Goal: Find specific page/section: Find specific page/section

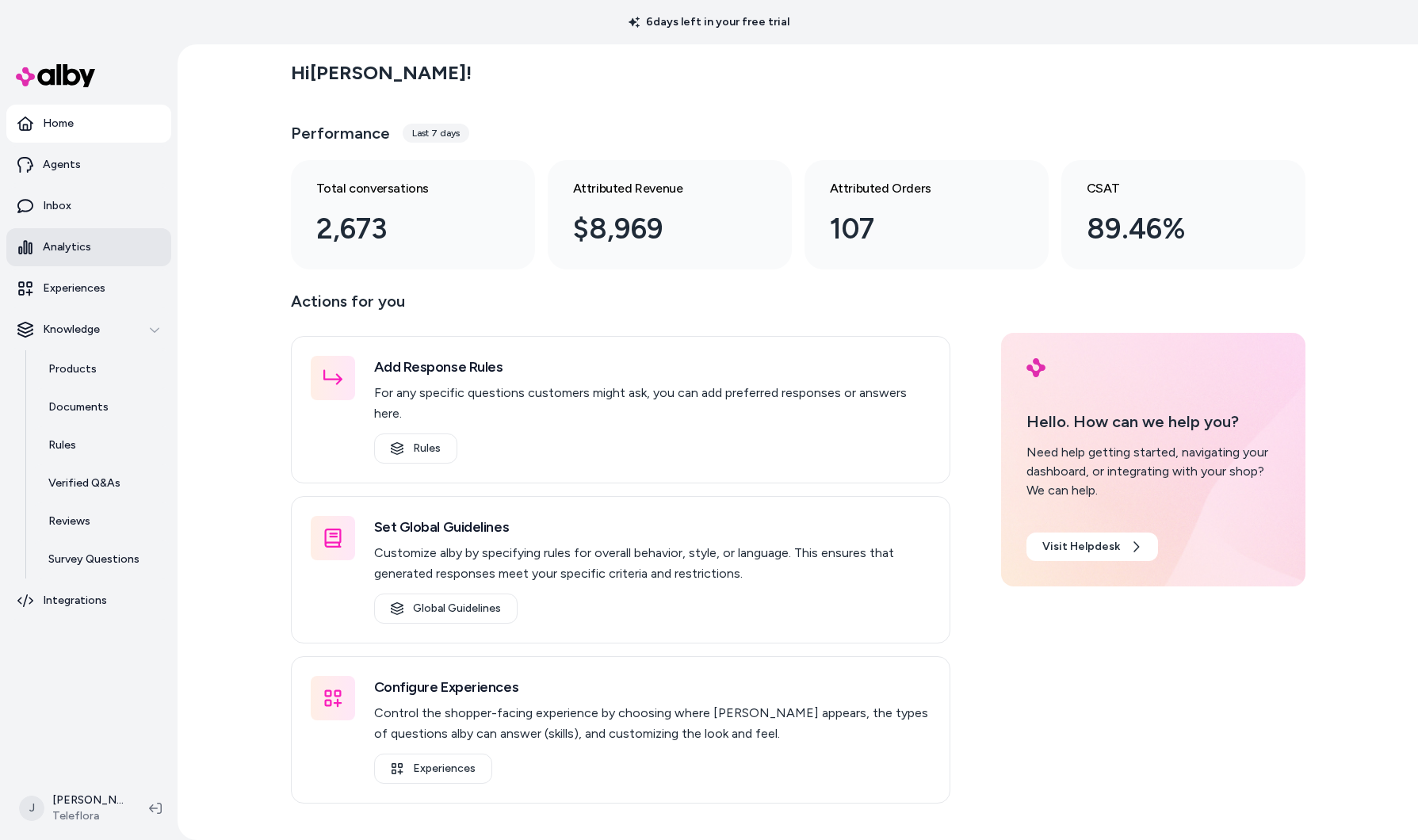
click at [72, 235] on link "Analytics" at bounding box center [89, 247] width 165 height 38
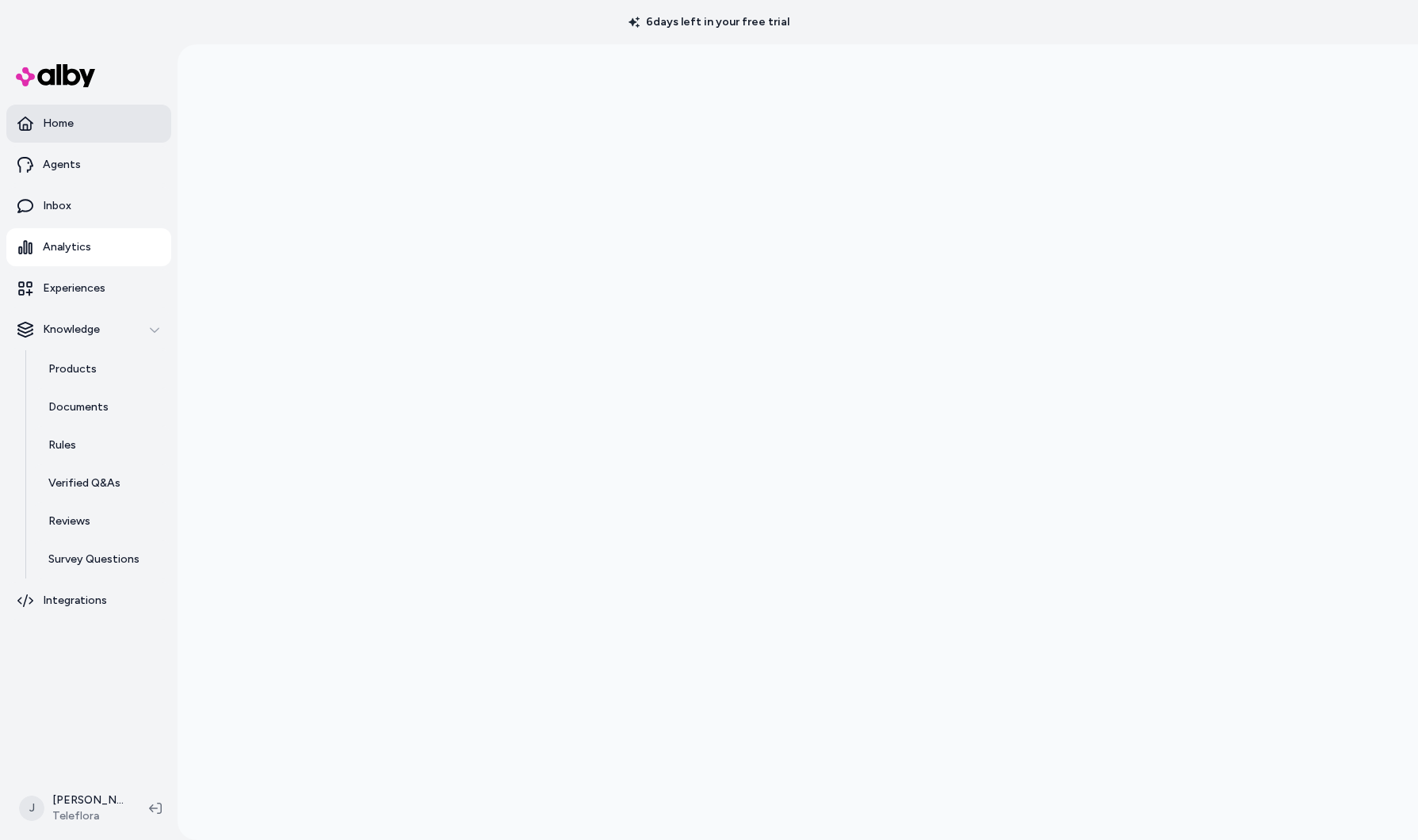
click at [66, 129] on p "Home" at bounding box center [58, 123] width 31 height 16
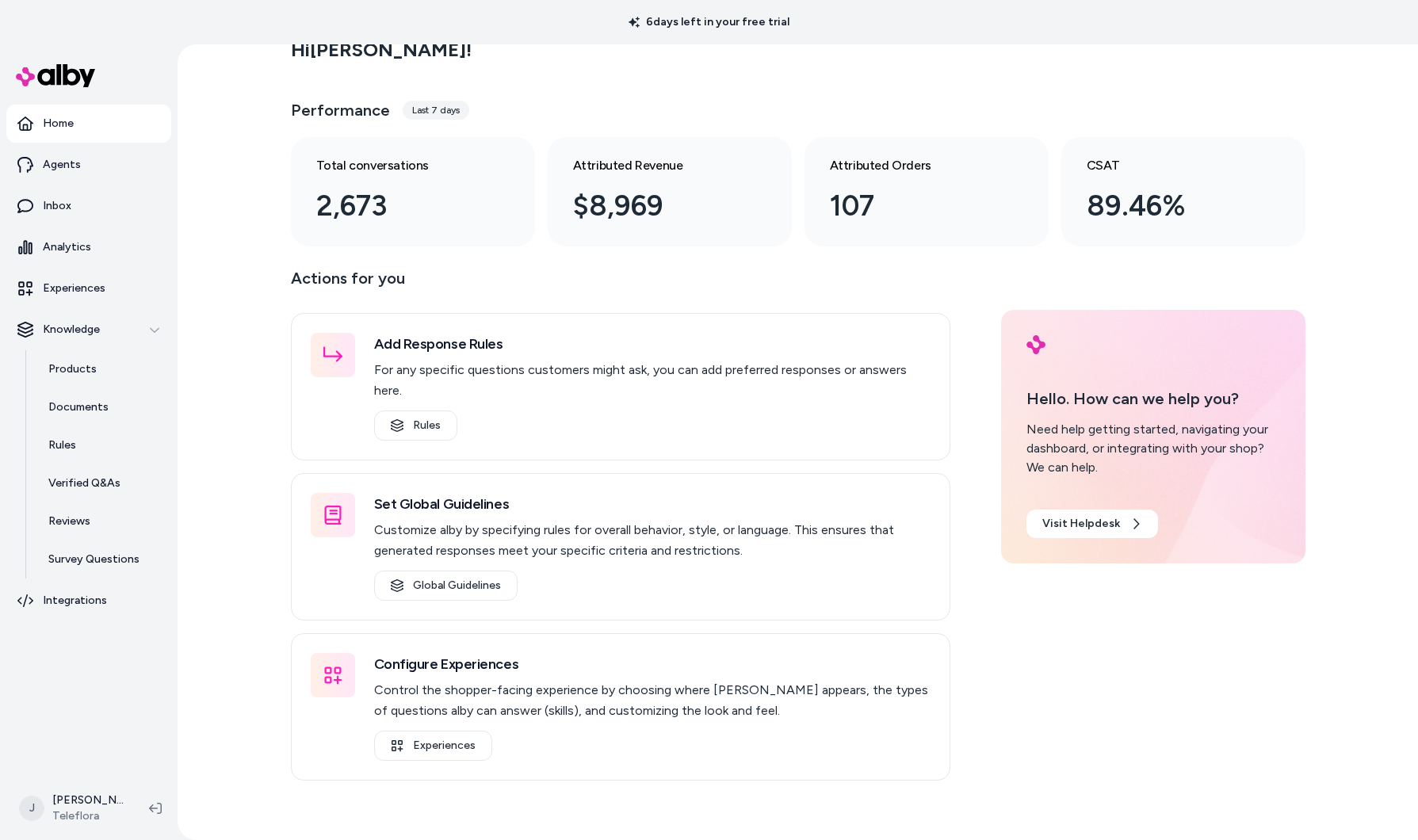
scroll to position [44, 0]
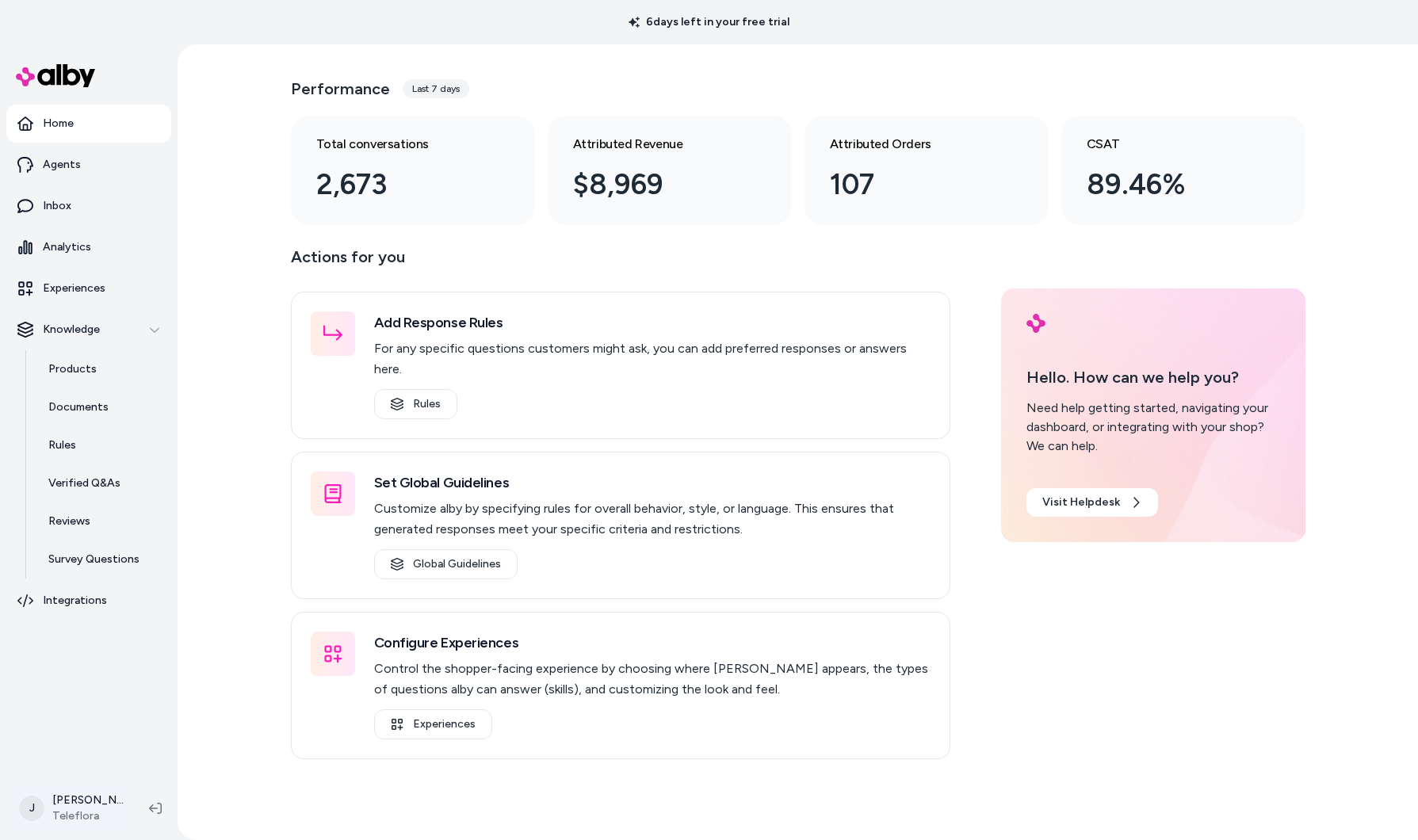
click at [84, 814] on html "6 days left in your free trial Home Agents Inbox Analytics Experiences Knowledg…" at bounding box center [709, 420] width 1418 height 840
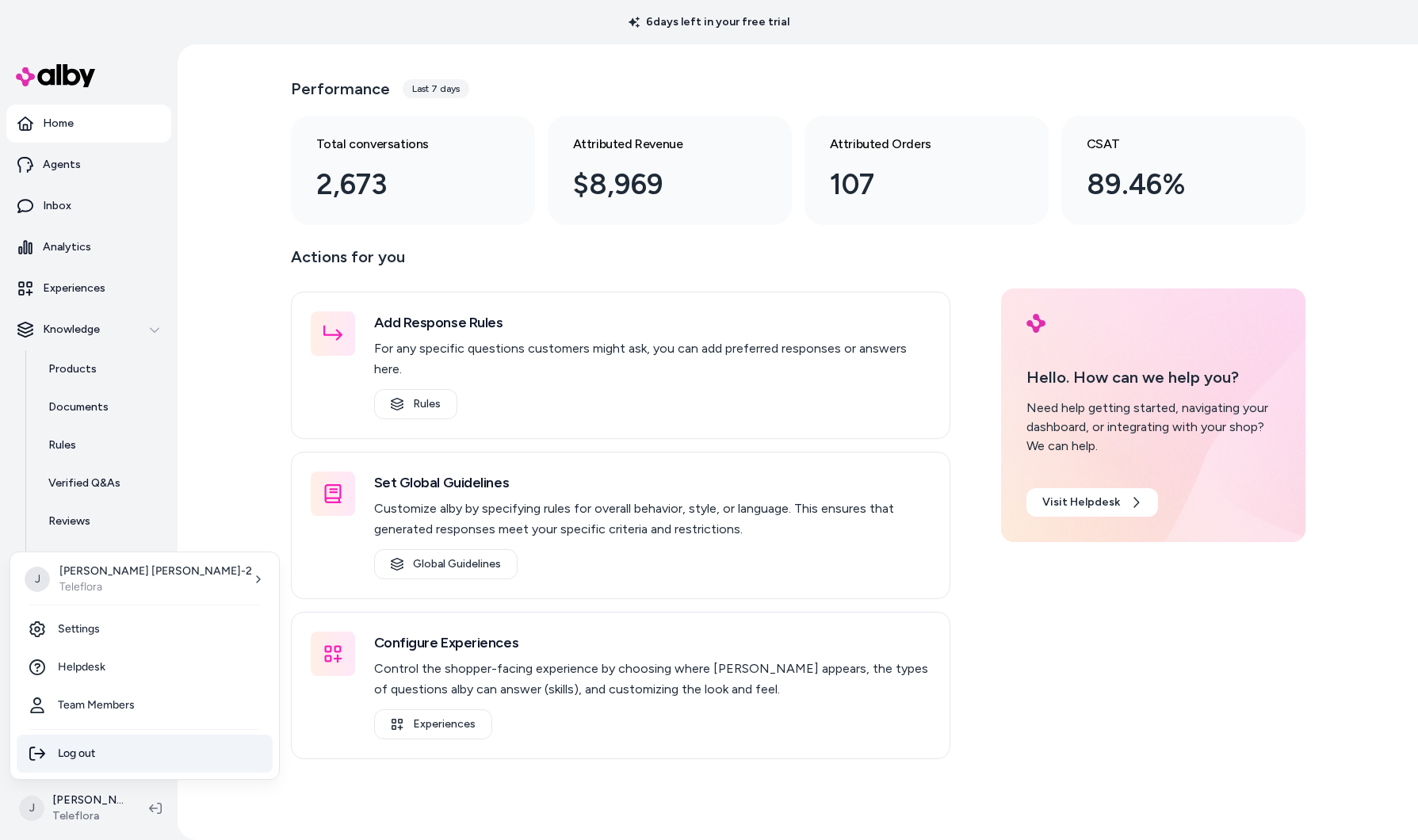
click at [86, 756] on div "Log out" at bounding box center [145, 754] width 256 height 38
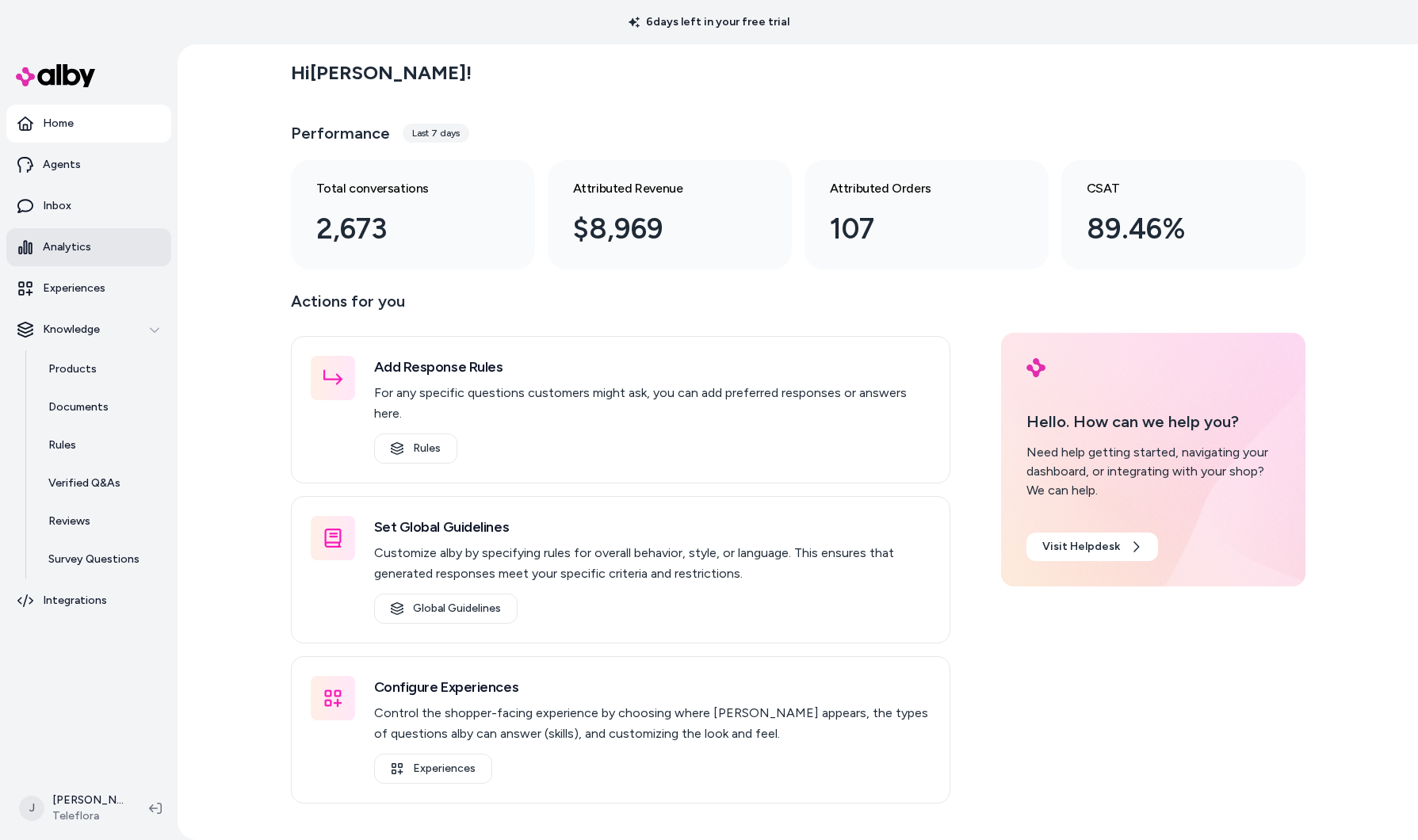
click at [61, 249] on p "Analytics" at bounding box center [66, 247] width 48 height 16
